Goal: Information Seeking & Learning: Learn about a topic

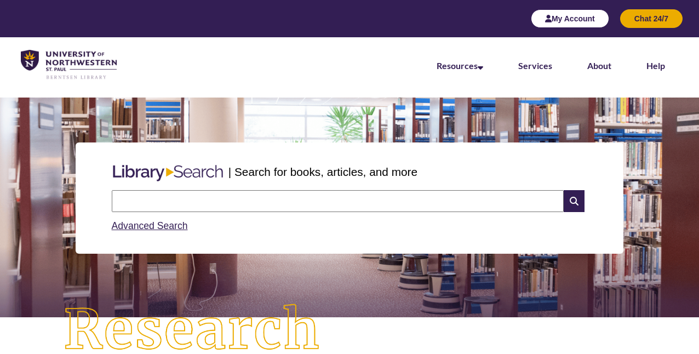
click at [540, 19] on button "My Account" at bounding box center [570, 18] width 78 height 19
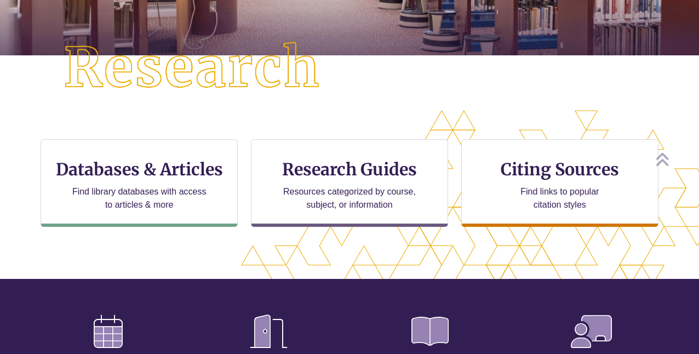
scroll to position [265, 0]
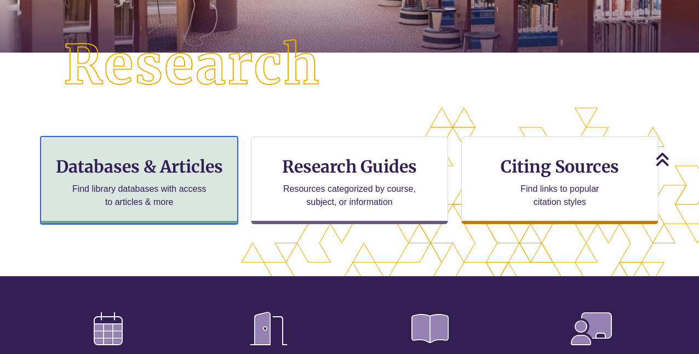
click at [172, 199] on p "Find library databases with access to articles & more" at bounding box center [139, 195] width 143 height 26
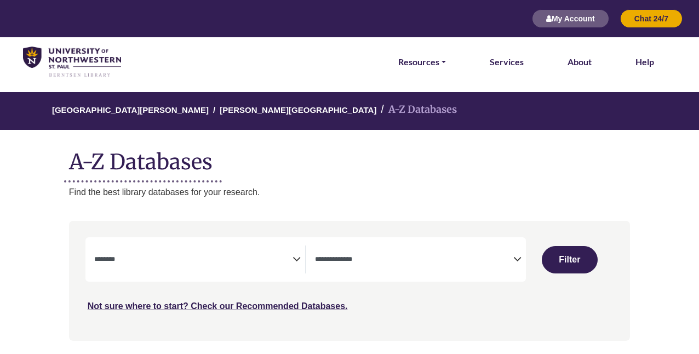
select select "Database Subject Filter"
select select "Database Types Filter"
select select "Database Subject Filter"
select select "Database Types Filter"
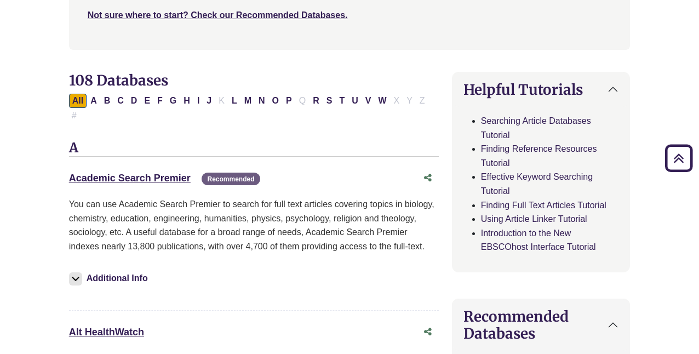
scroll to position [292, 0]
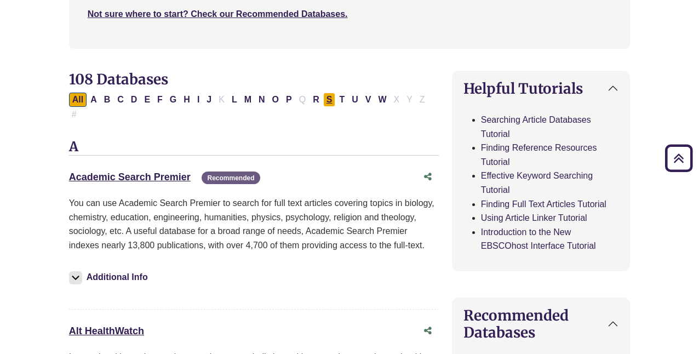
click at [334, 98] on button "S" at bounding box center [329, 100] width 13 height 14
select select "Database Subject Filter"
select select "Database Types Filter"
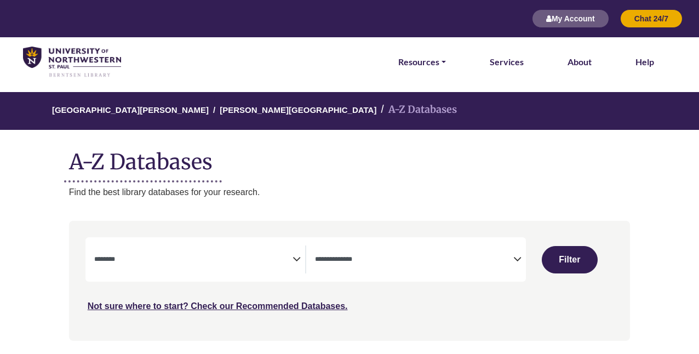
scroll to position [0, 15]
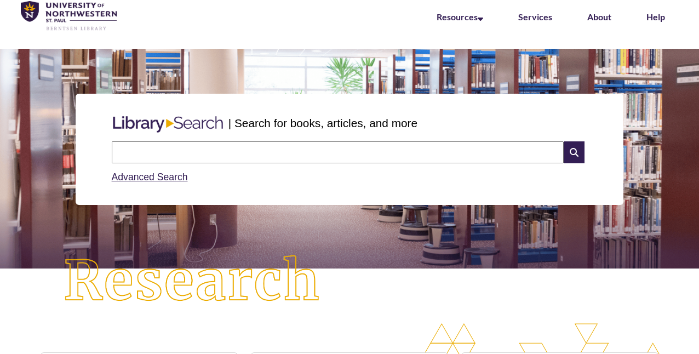
scroll to position [51, 0]
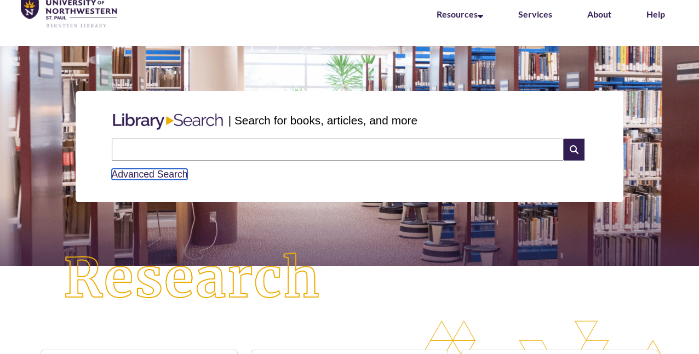
click at [127, 172] on link "Advanced Search" at bounding box center [150, 174] width 76 height 11
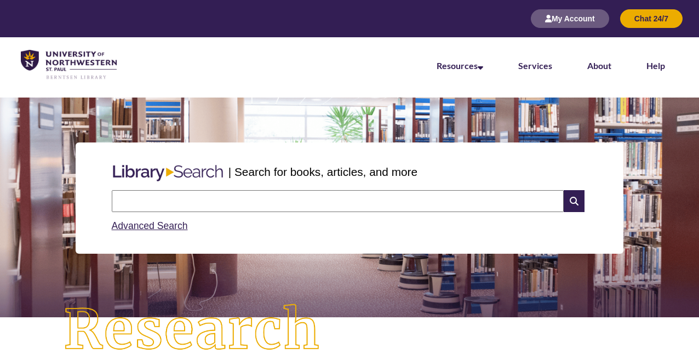
click at [267, 204] on input "text" at bounding box center [338, 201] width 452 height 22
type input "**********"
